Goal: Transaction & Acquisition: Book appointment/travel/reservation

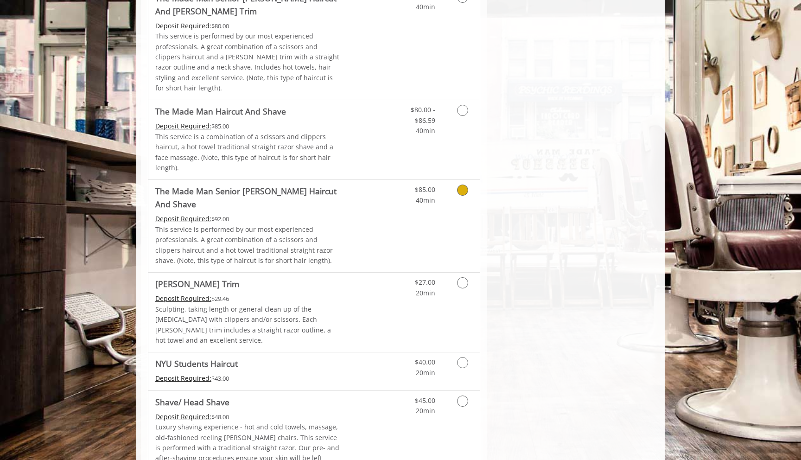
scroll to position [847, 0]
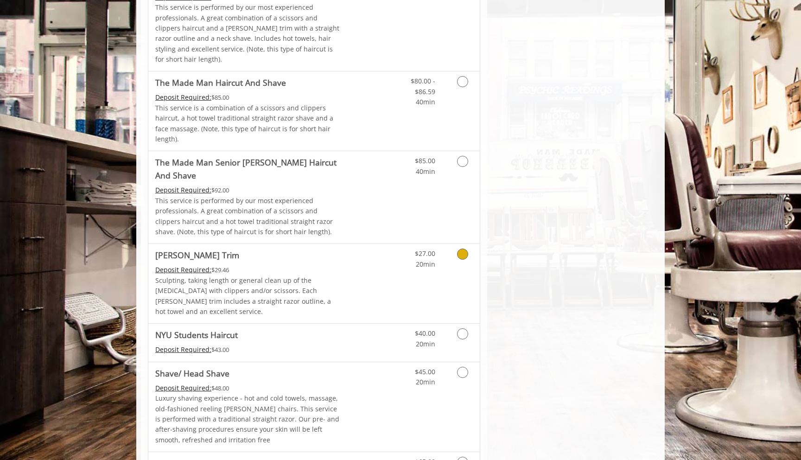
click at [466, 248] on icon "Grooming services" at bounding box center [462, 253] width 11 height 11
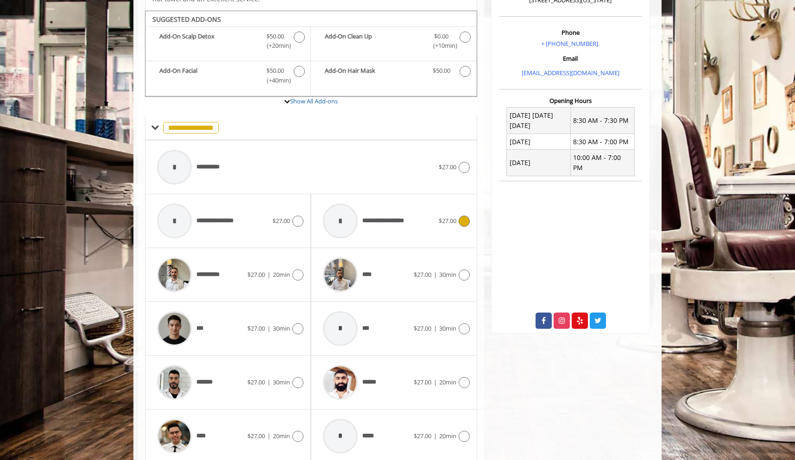
scroll to position [274, 0]
click at [462, 269] on icon at bounding box center [464, 274] width 11 height 11
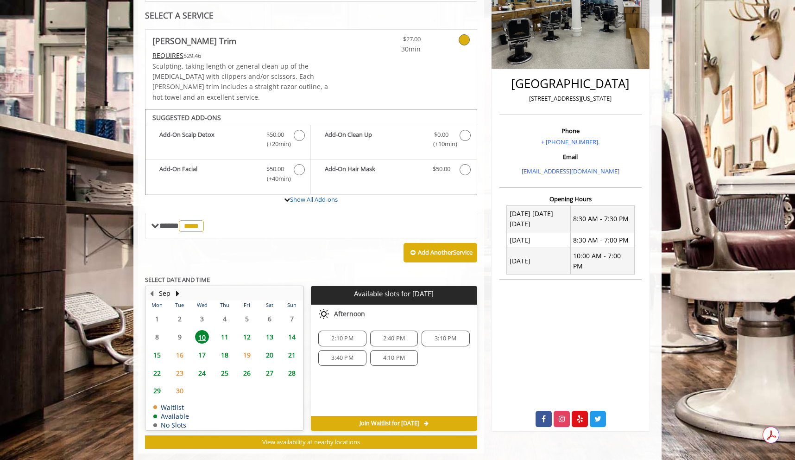
scroll to position [181, 0]
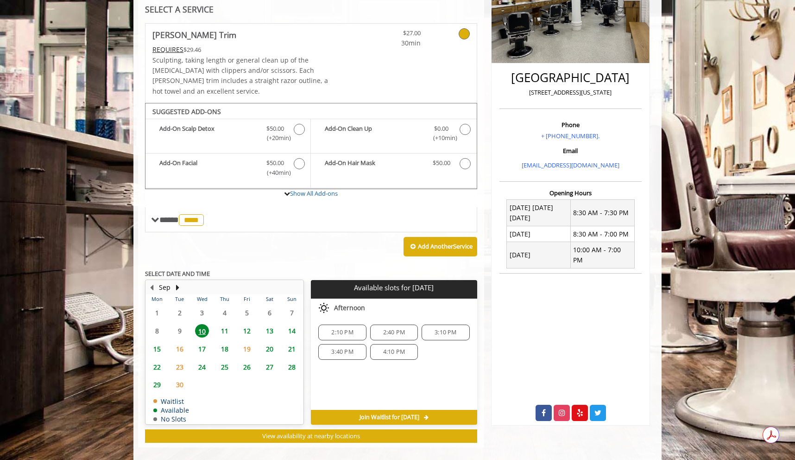
click at [391, 328] on span "2:40 PM" at bounding box center [394, 331] width 22 height 7
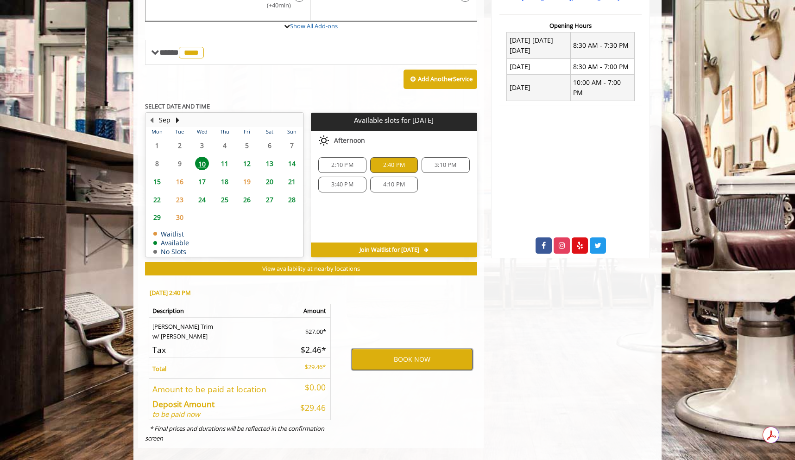
click at [400, 352] on button "BOOK NOW" at bounding box center [412, 358] width 121 height 21
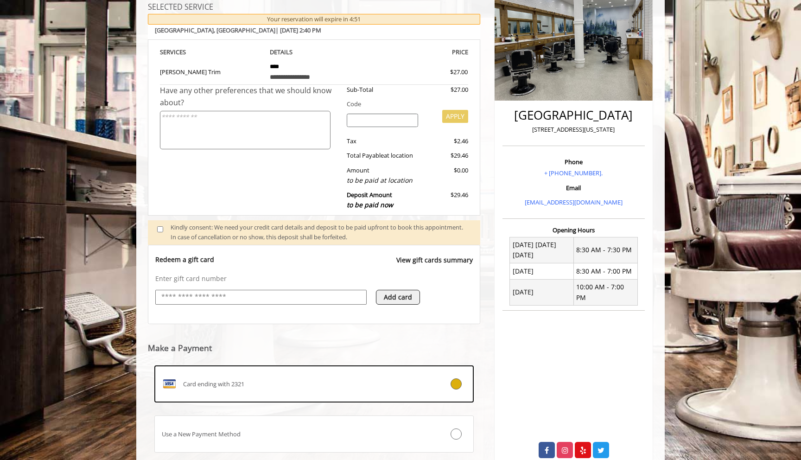
scroll to position [204, 0]
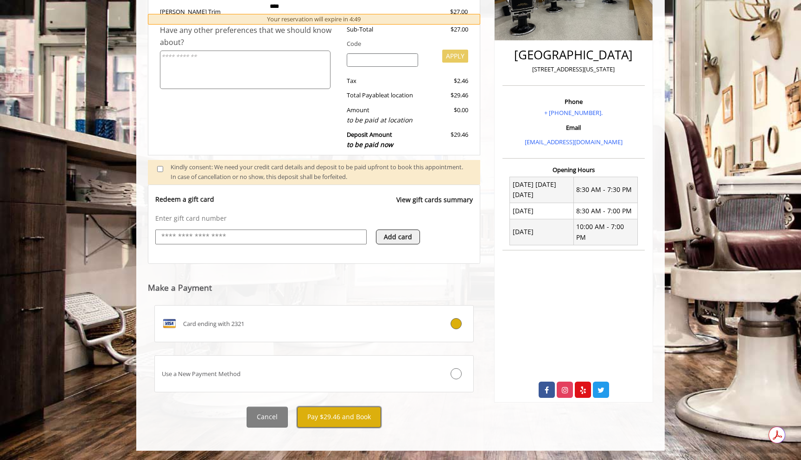
click at [358, 416] on button "Pay $29.46 and Book" at bounding box center [339, 416] width 84 height 21
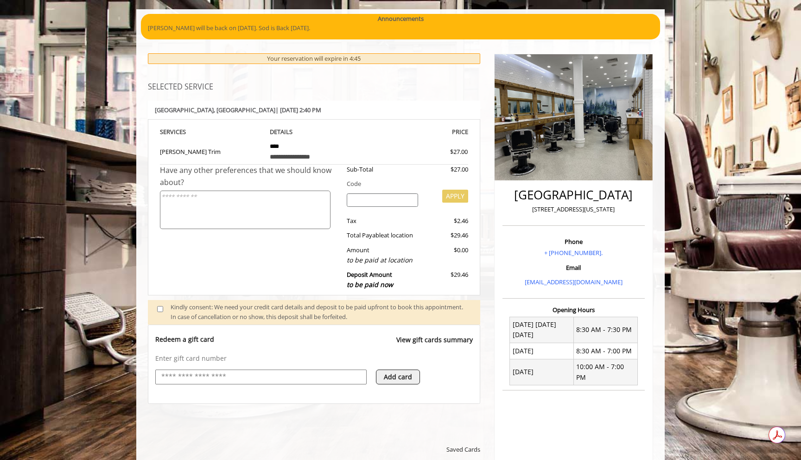
scroll to position [0, 0]
